Goal: Use online tool/utility: Utilize a website feature to perform a specific function

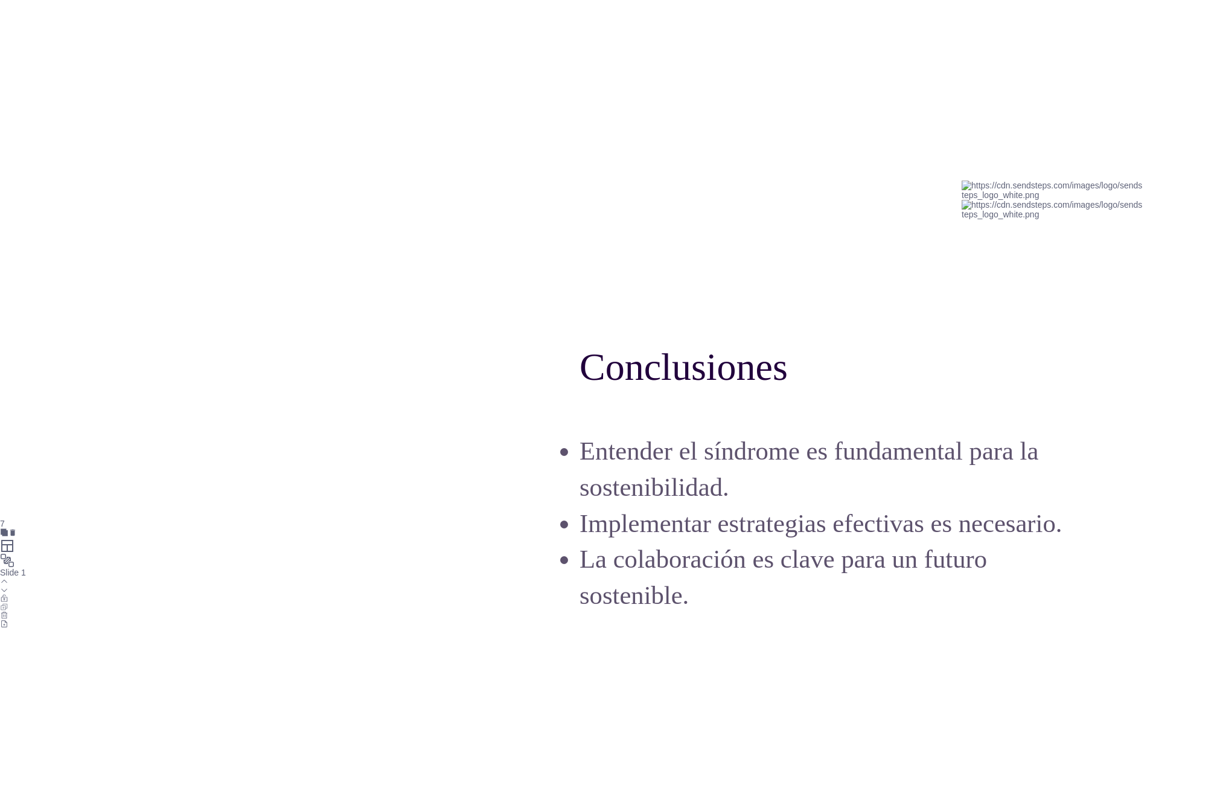
scroll to position [7769, 0]
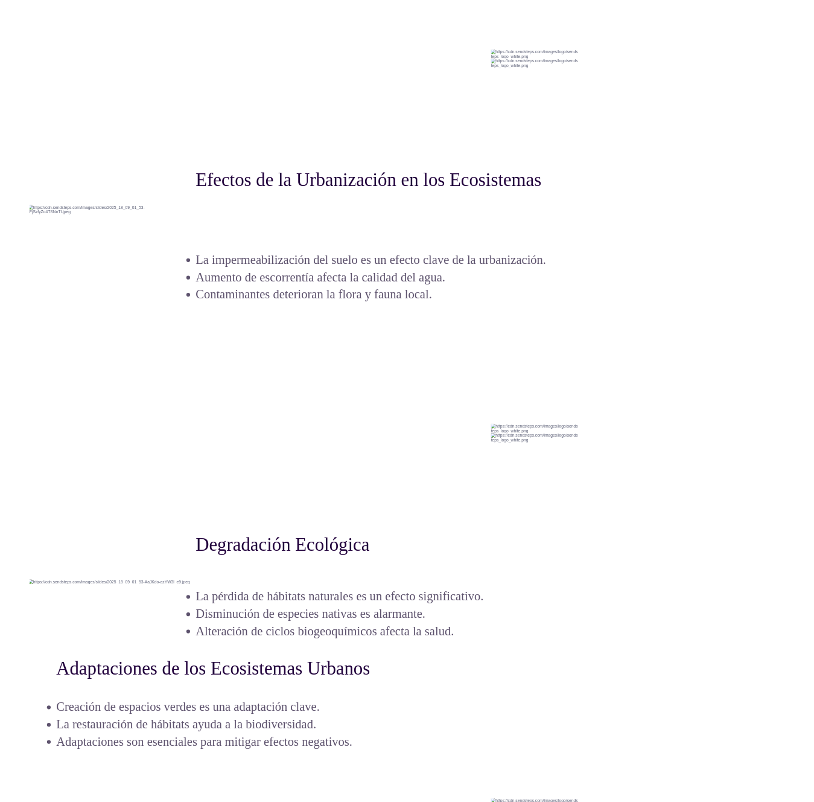
scroll to position [8593, 302]
